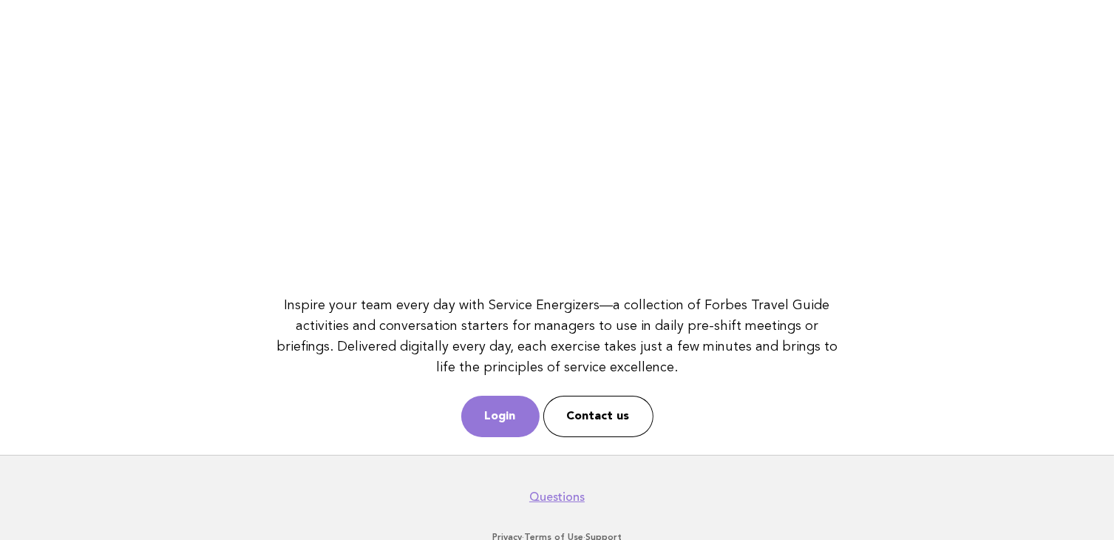
scroll to position [191, 0]
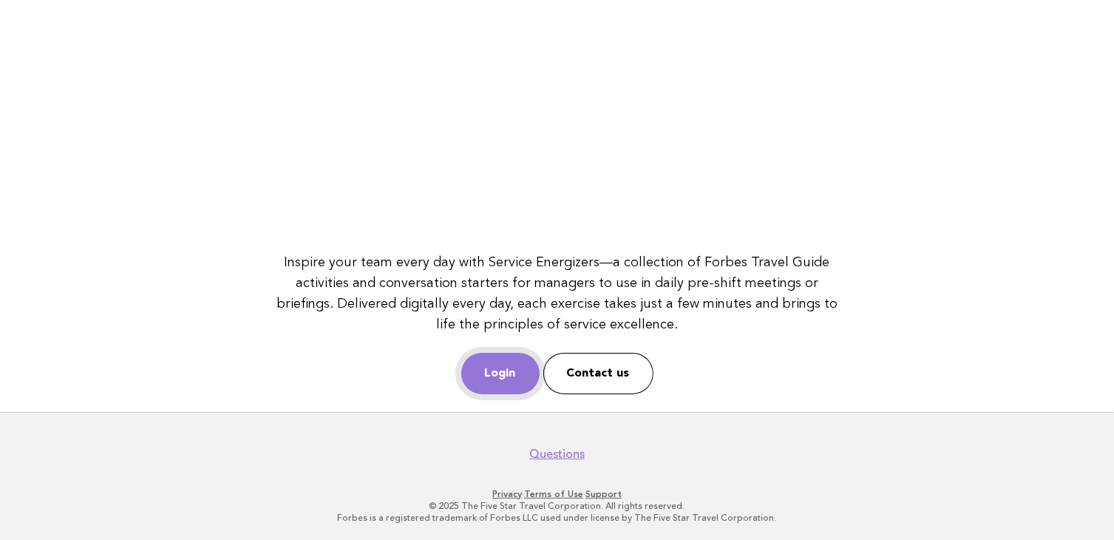
click at [488, 370] on link "Login" at bounding box center [500, 373] width 78 height 41
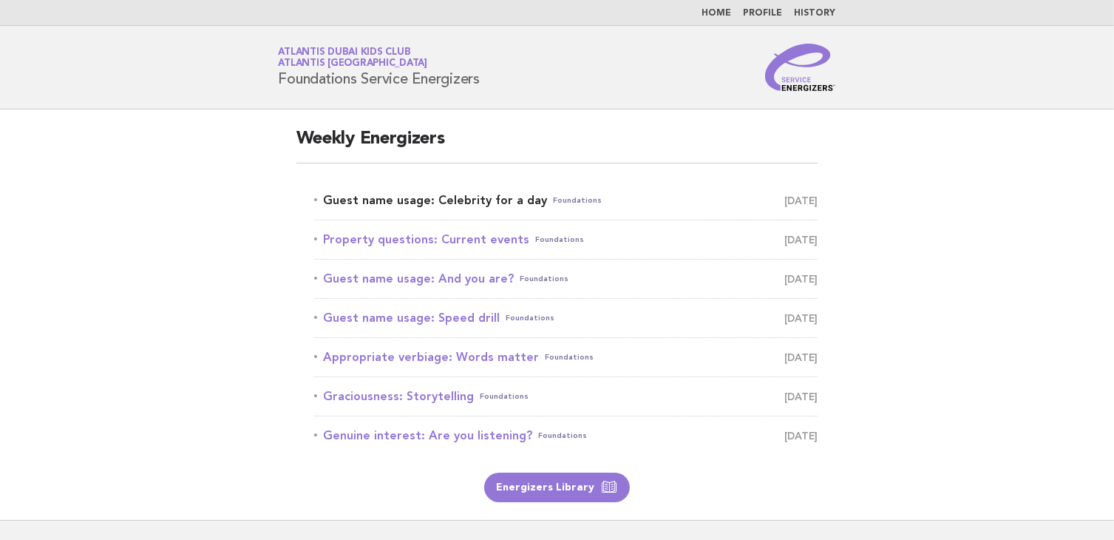
click at [506, 204] on link "Guest name usage: Celebrity for a day Foundations [DATE]" at bounding box center [566, 200] width 504 height 21
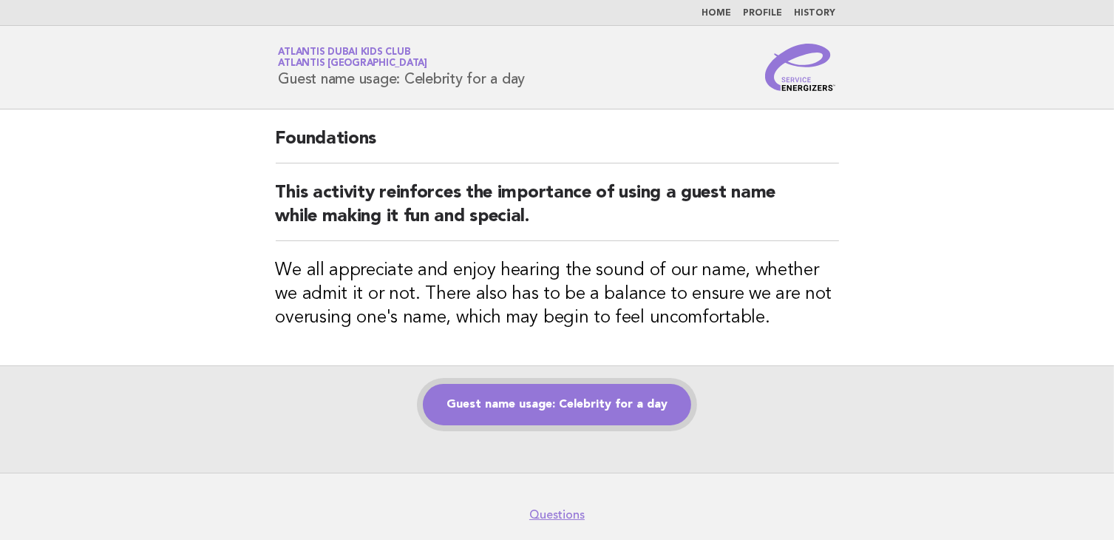
click at [585, 407] on link "Guest name usage: Celebrity for a day" at bounding box center [557, 404] width 268 height 41
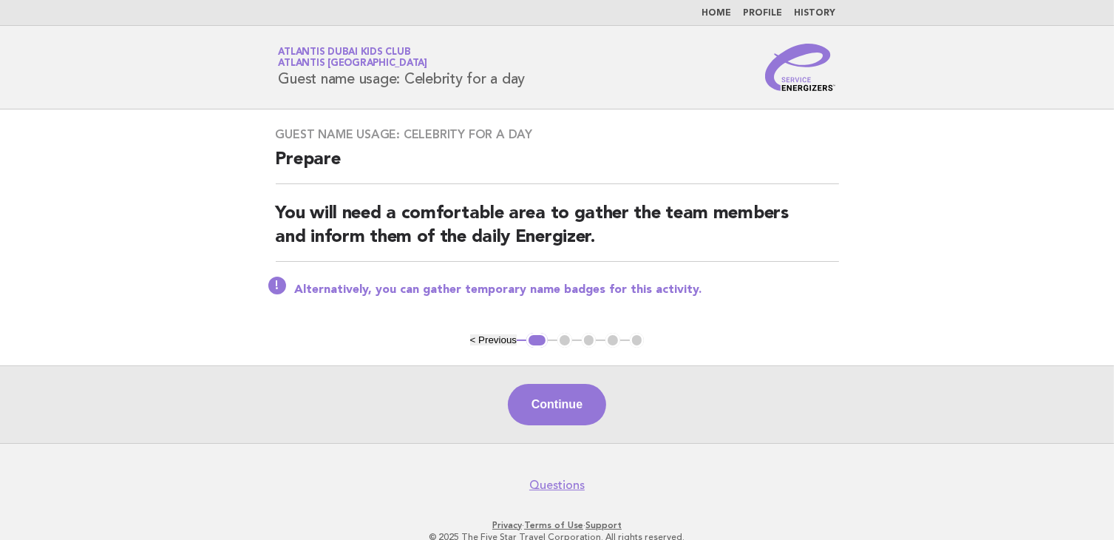
click at [583, 407] on button "Continue" at bounding box center [557, 404] width 98 height 41
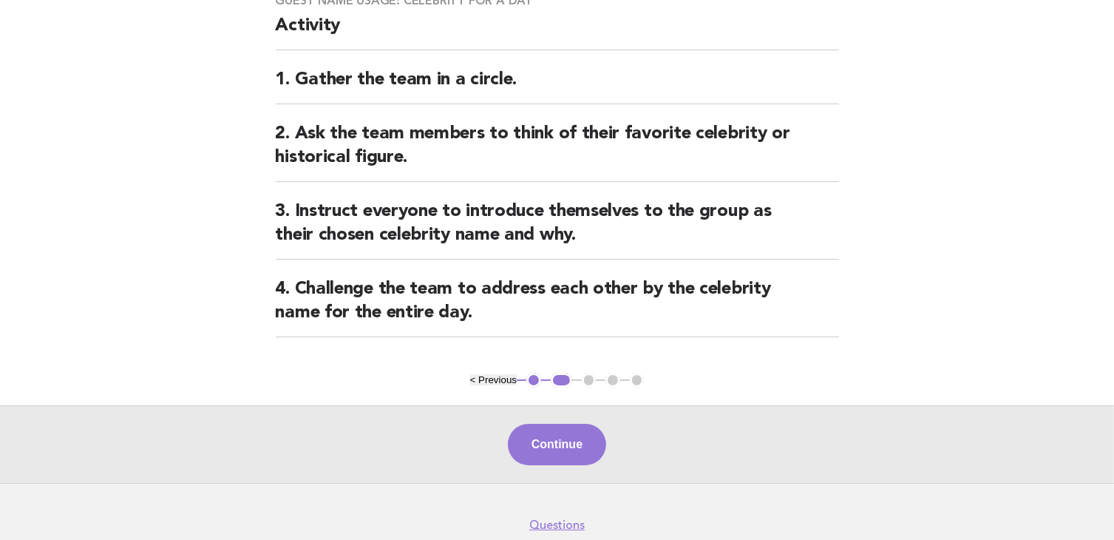
scroll to position [148, 0]
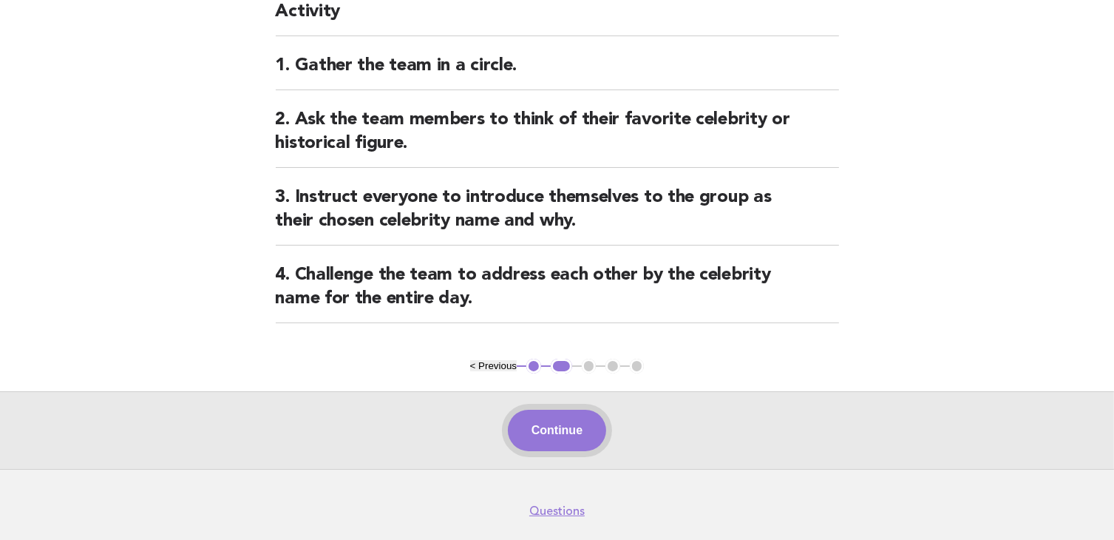
click at [562, 422] on button "Continue" at bounding box center [557, 430] width 98 height 41
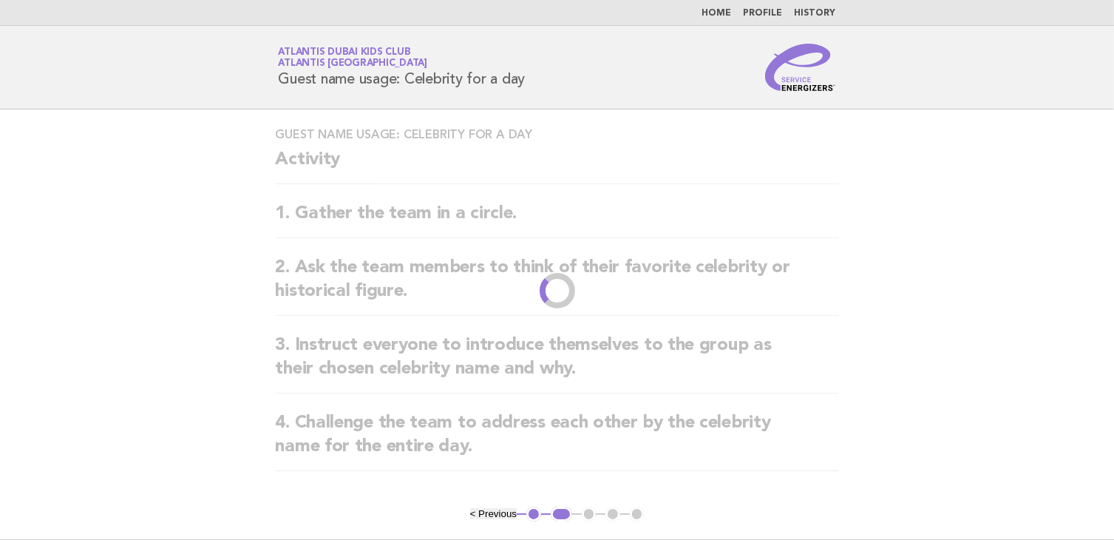
scroll to position [0, 0]
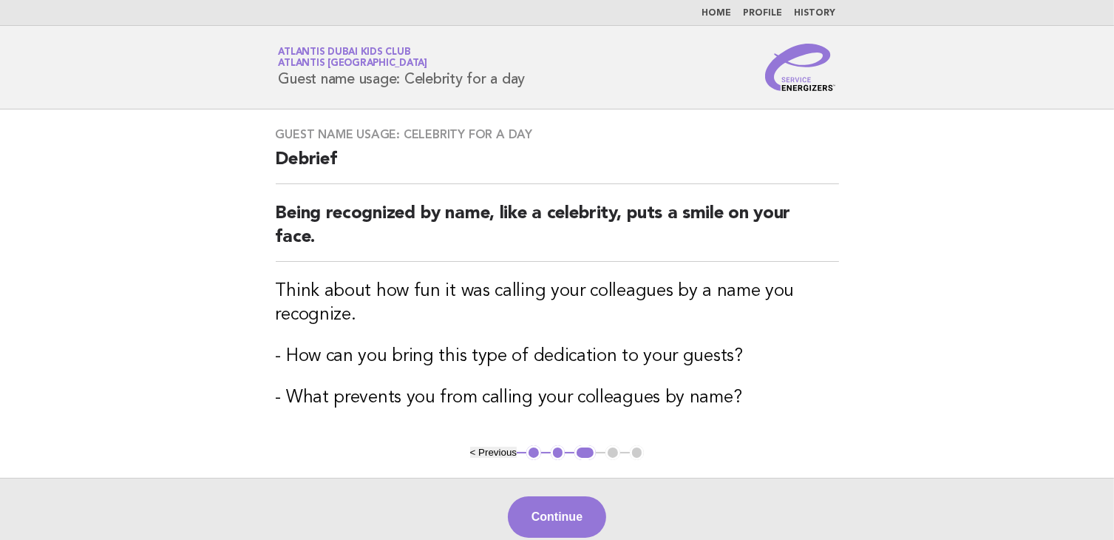
click at [509, 455] on button "< Previous" at bounding box center [493, 452] width 47 height 11
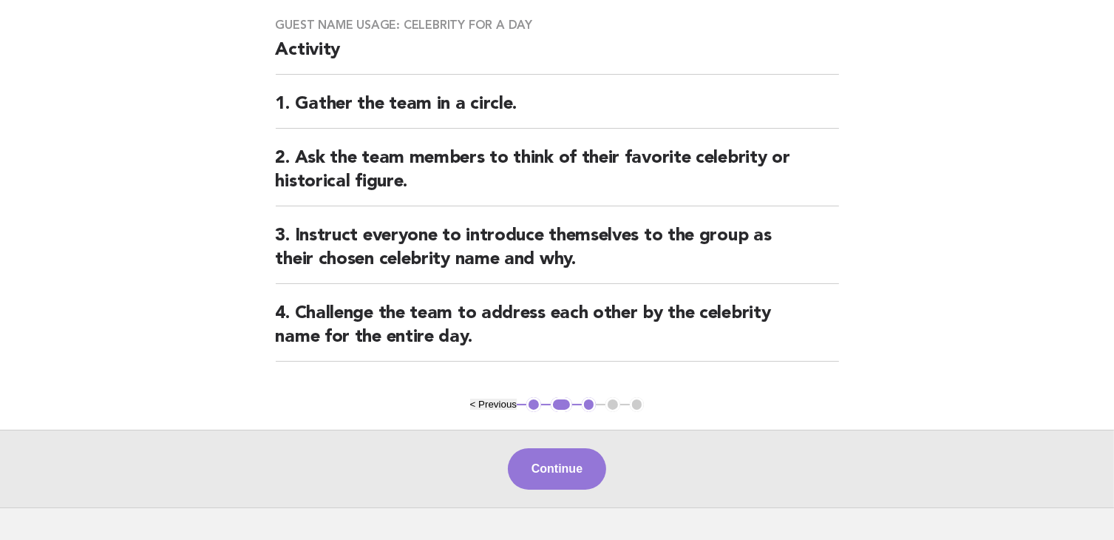
scroll to position [148, 0]
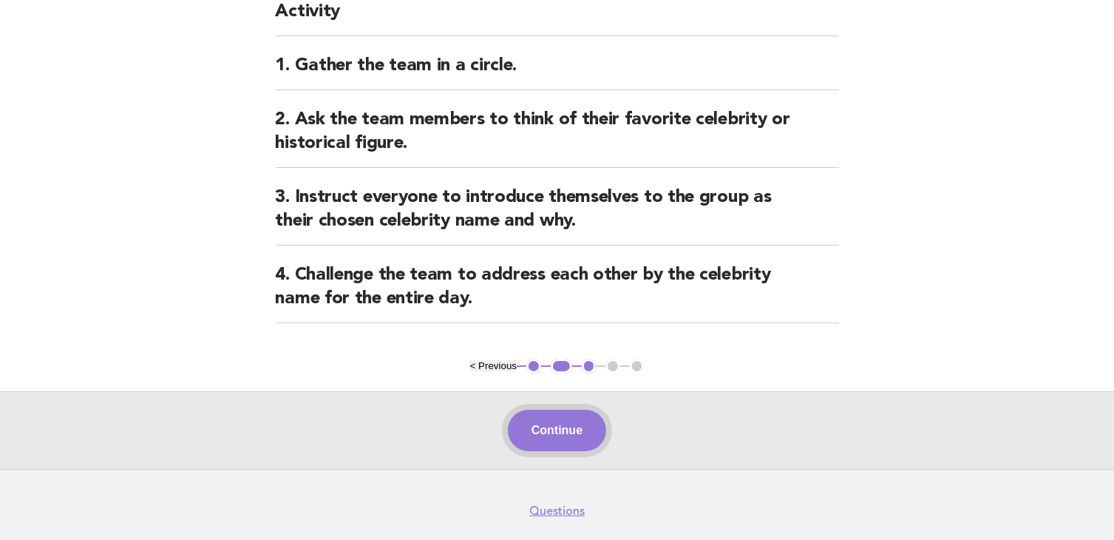
click at [561, 436] on button "Continue" at bounding box center [557, 430] width 98 height 41
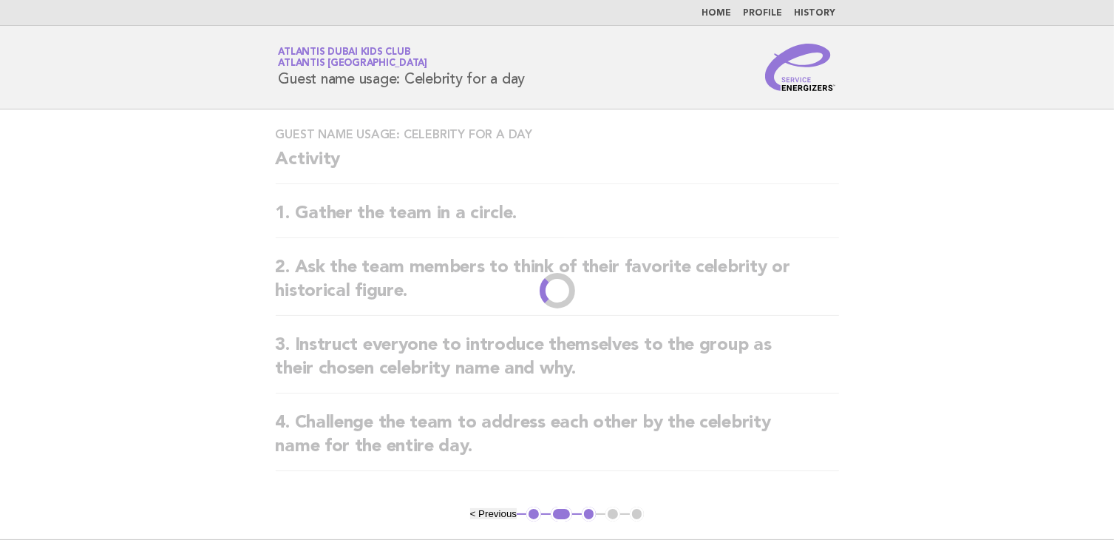
scroll to position [0, 0]
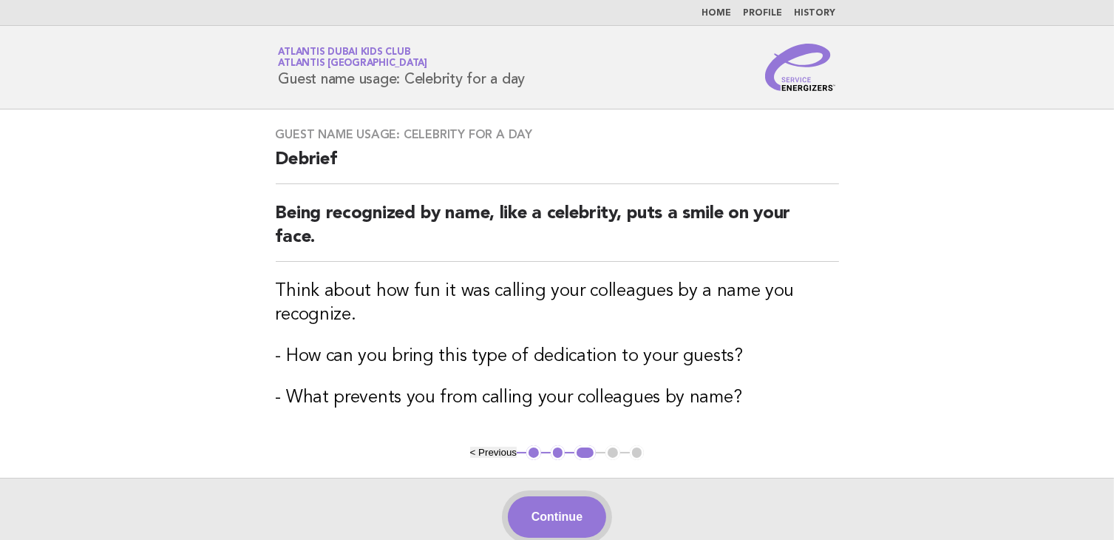
click at [552, 524] on button "Continue" at bounding box center [557, 516] width 98 height 41
